Goal: Transaction & Acquisition: Download file/media

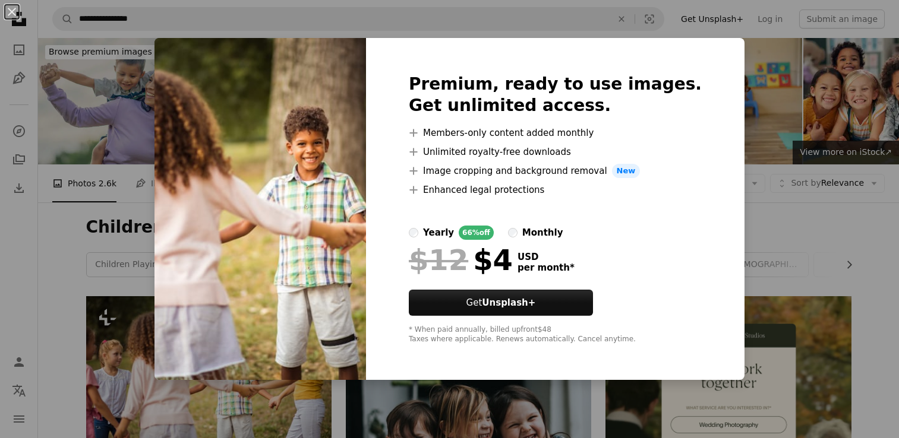
scroll to position [220, 0]
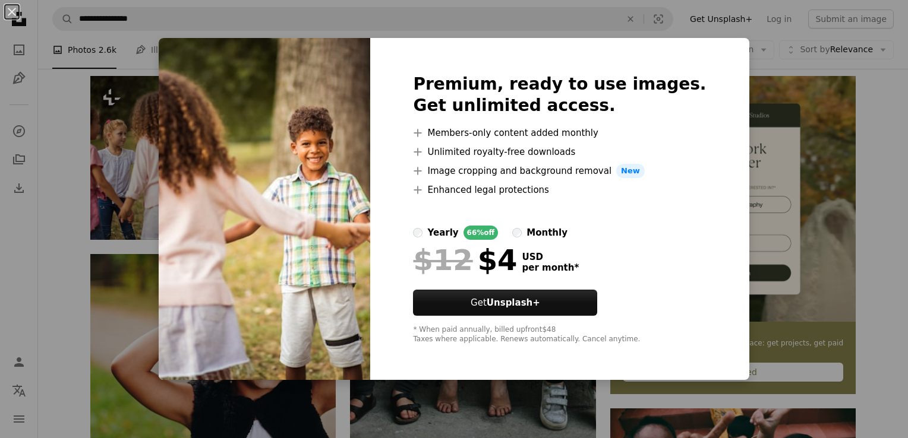
click at [535, 229] on label "monthly" at bounding box center [539, 233] width 55 height 14
click at [771, 94] on div "An X shape Premium, ready to use images. Get unlimited access. A plus sign Memb…" at bounding box center [454, 219] width 908 height 438
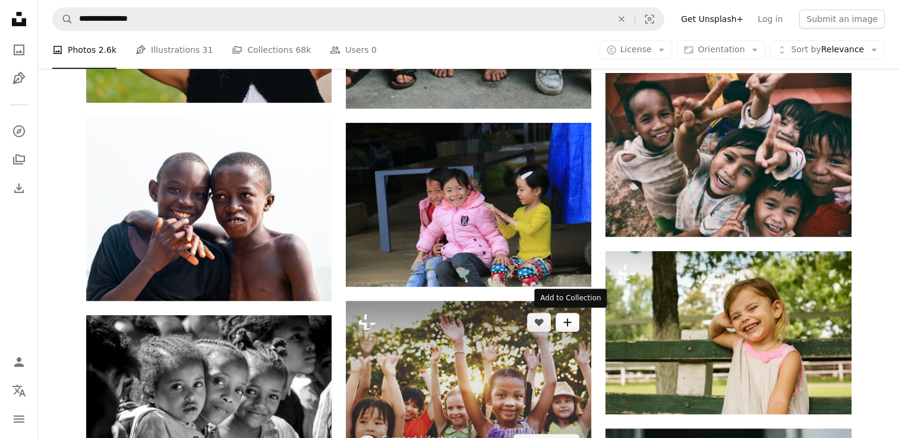
scroll to position [547, 0]
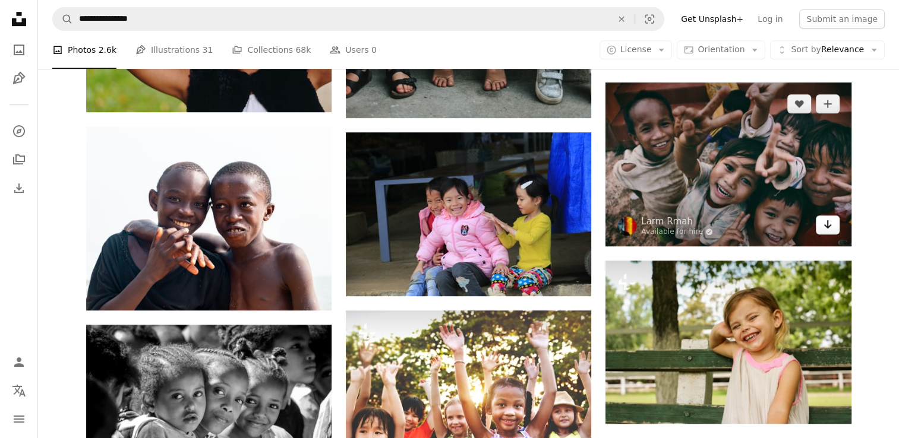
click at [820, 230] on link "Arrow pointing down" at bounding box center [828, 225] width 24 height 19
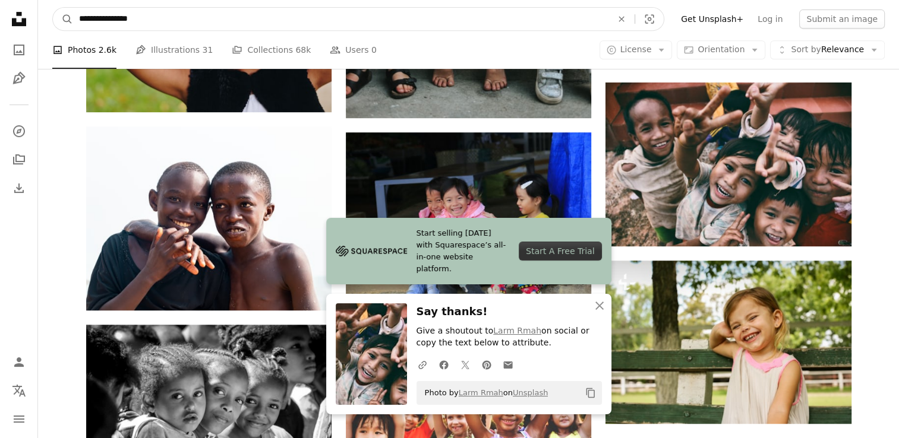
click at [517, 24] on input "**********" at bounding box center [340, 19] width 535 height 23
type input "*"
type input "******"
click button "A magnifying glass" at bounding box center [63, 19] width 20 height 23
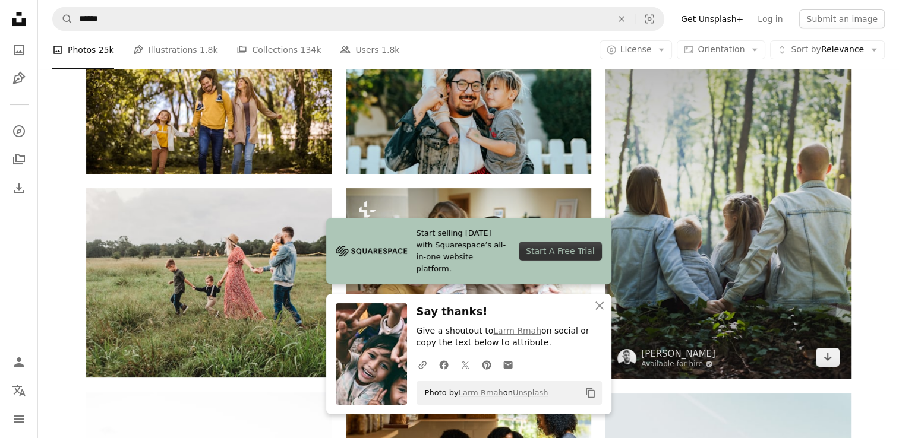
scroll to position [158, 0]
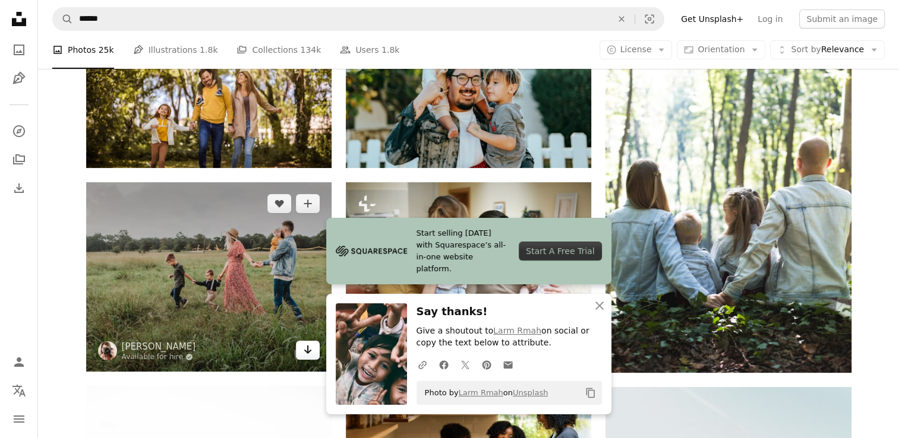
click at [305, 351] on icon "Download" at bounding box center [308, 350] width 8 height 8
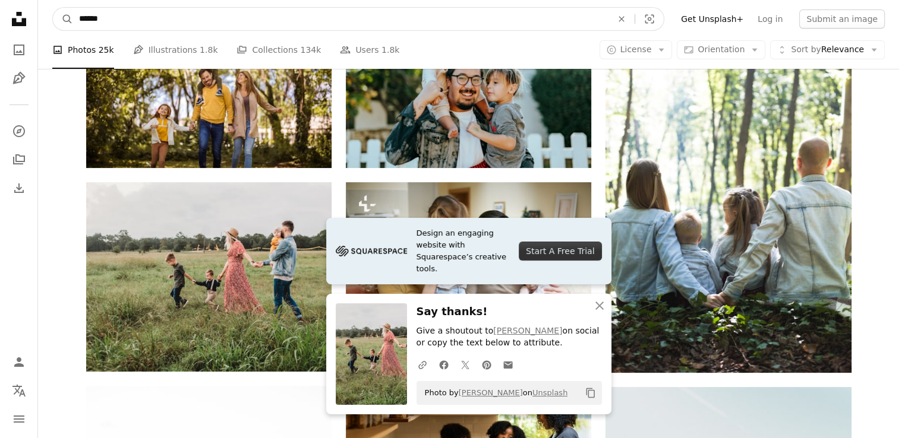
click at [573, 21] on input "******" at bounding box center [340, 19] width 535 height 23
type input "*"
type input "*******"
click at [53, 8] on button "A magnifying glass" at bounding box center [63, 19] width 20 height 23
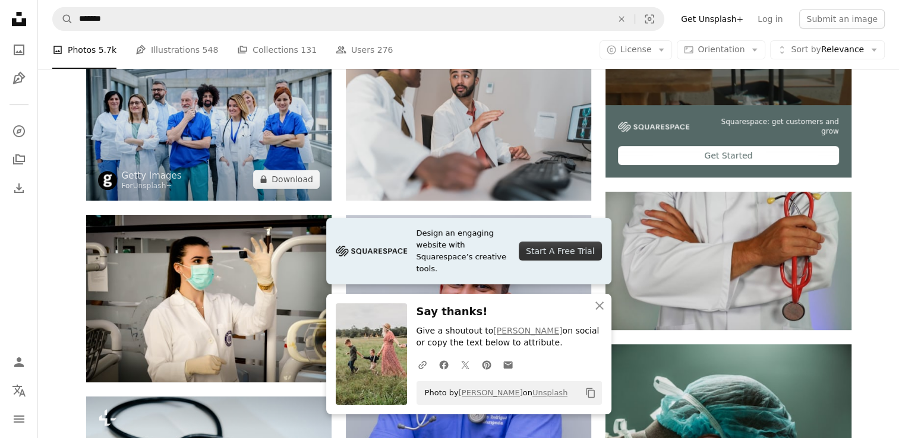
scroll to position [440, 0]
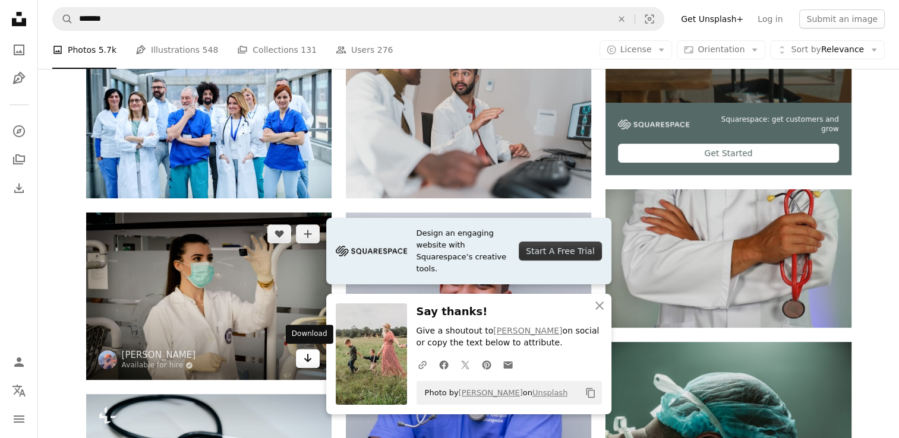
click at [314, 359] on link "Arrow pointing down" at bounding box center [308, 358] width 24 height 19
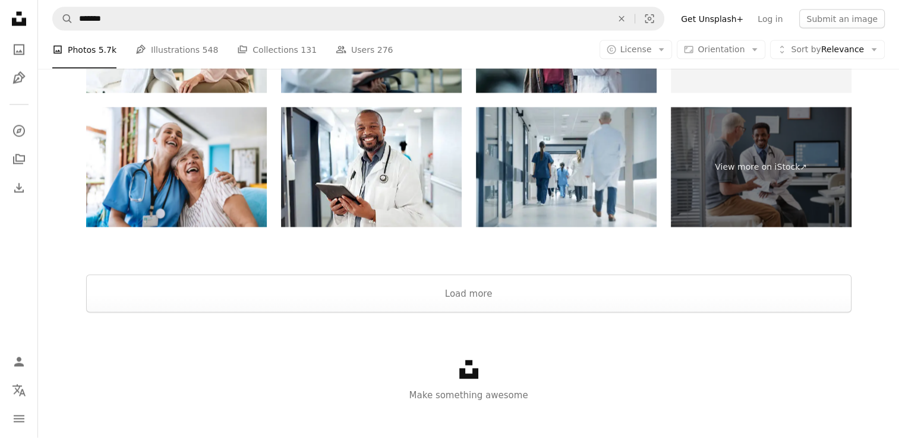
scroll to position [2273, 0]
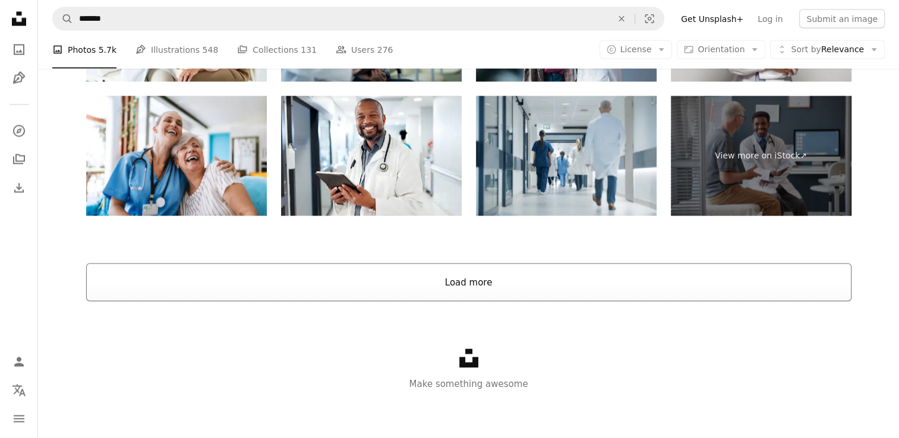
click at [314, 283] on button "Load more" at bounding box center [468, 283] width 765 height 38
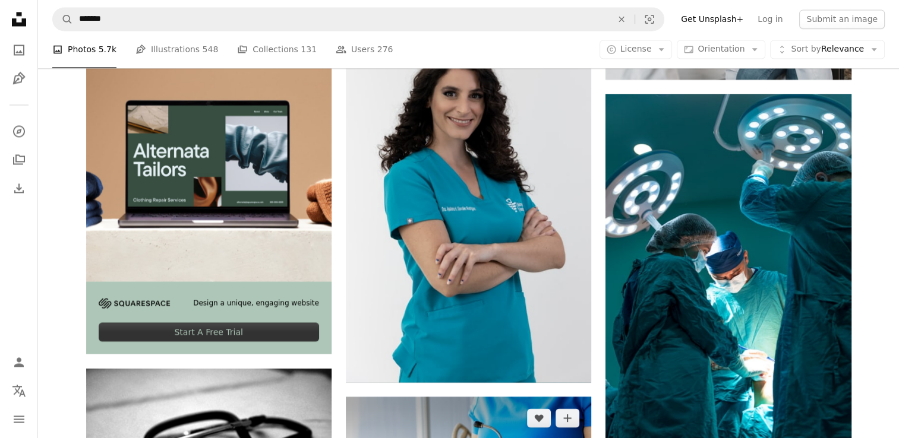
scroll to position [2068, 0]
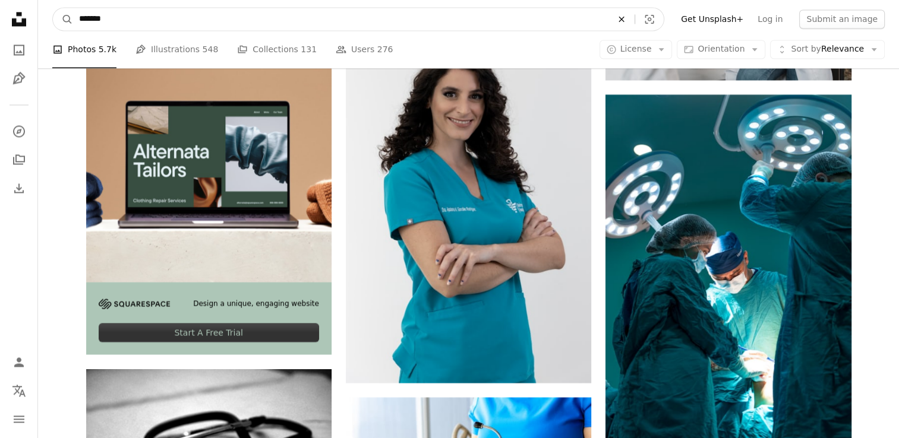
click at [634, 18] on icon "An X shape" at bounding box center [621, 19] width 26 height 10
type input "*********"
click at [53, 8] on button "A magnifying glass" at bounding box center [63, 19] width 20 height 23
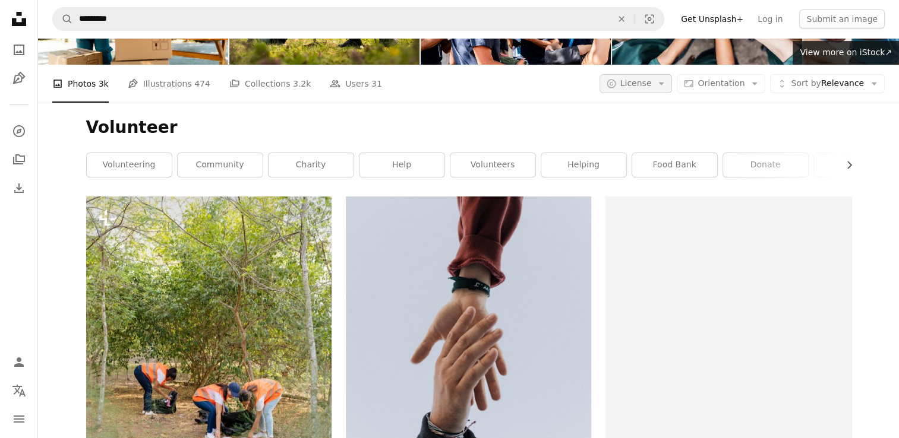
scroll to position [97, 0]
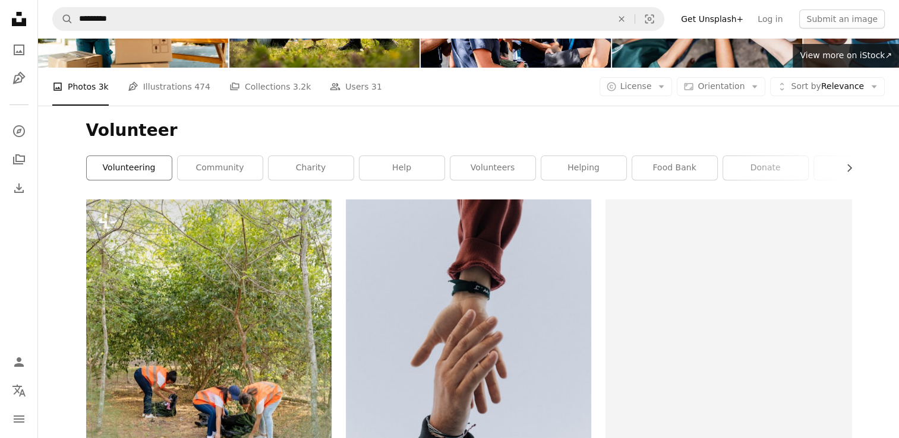
click at [150, 172] on link "volunteering" at bounding box center [129, 168] width 85 height 24
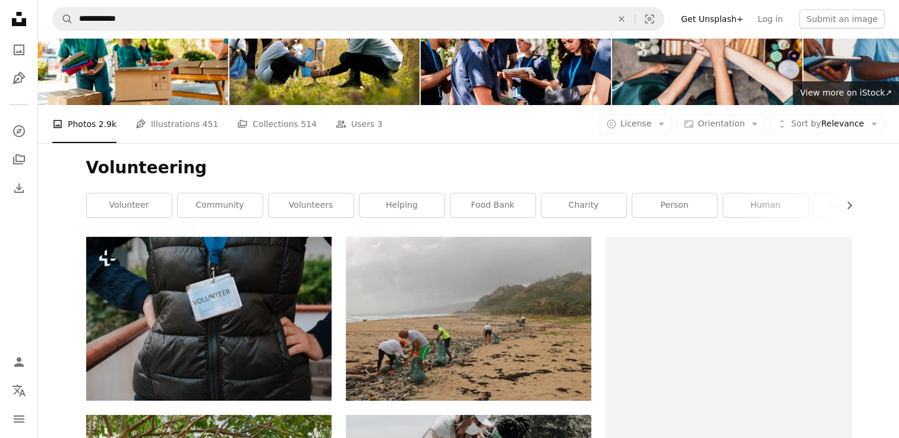
scroll to position [59, 0]
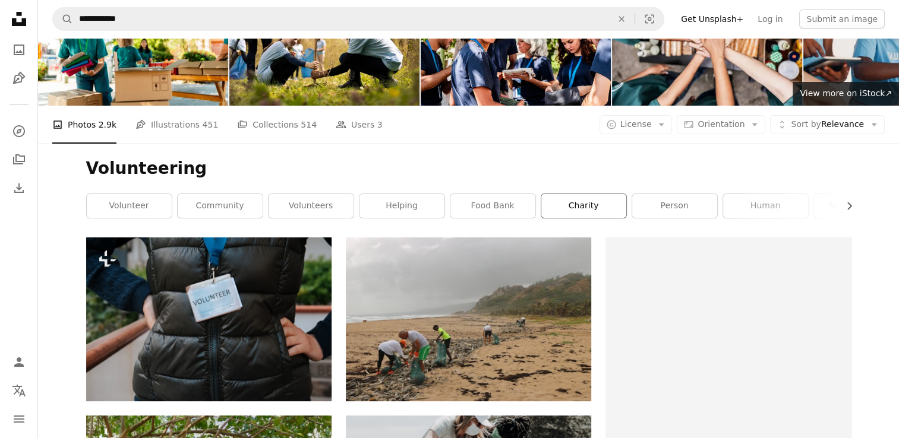
click at [574, 213] on link "charity" at bounding box center [583, 206] width 85 height 24
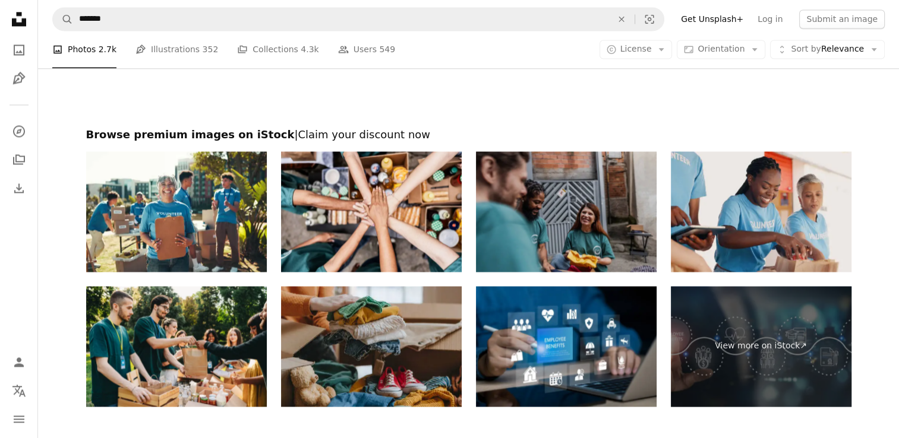
scroll to position [1896, 0]
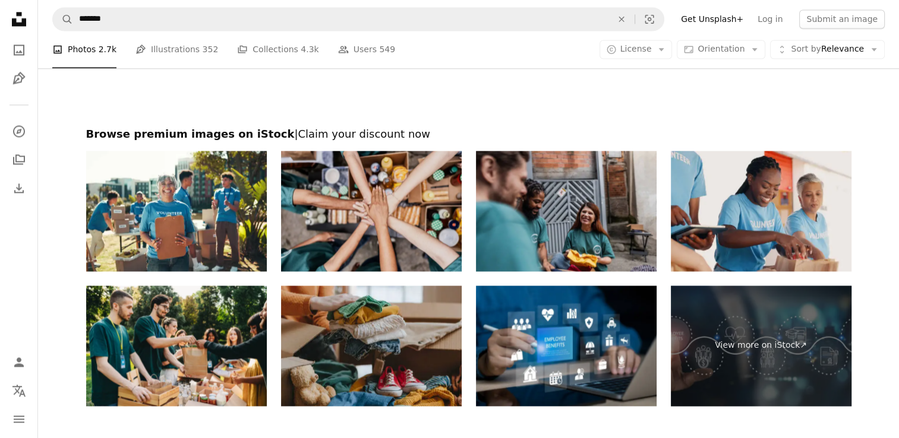
click at [415, 250] on img at bounding box center [371, 211] width 181 height 121
